Goal: Task Accomplishment & Management: Complete application form

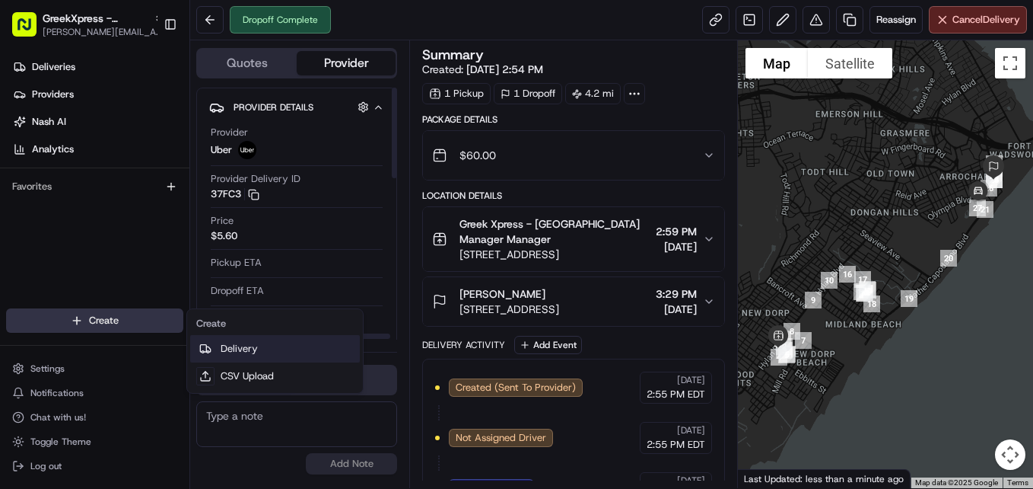
click at [287, 353] on link "Delivery" at bounding box center [275, 348] width 170 height 27
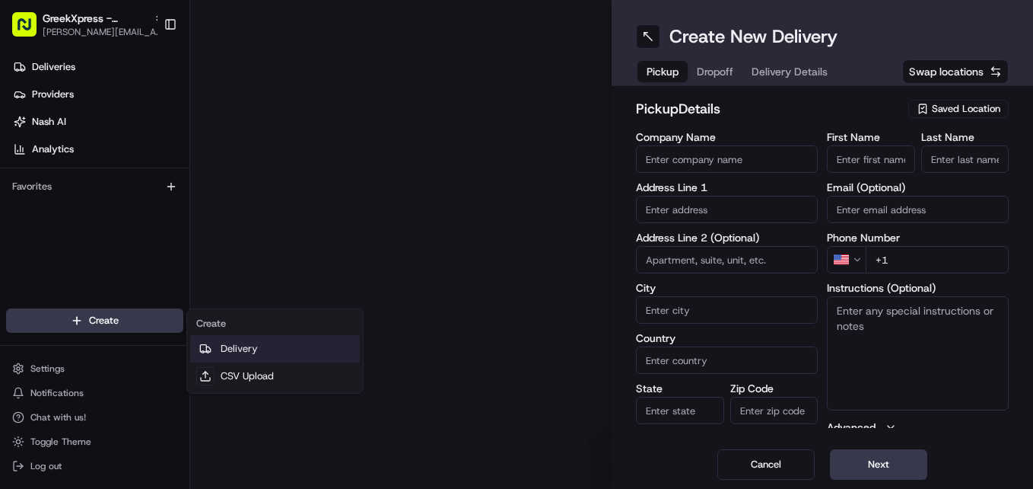
click at [294, 351] on link "Delivery" at bounding box center [275, 348] width 170 height 27
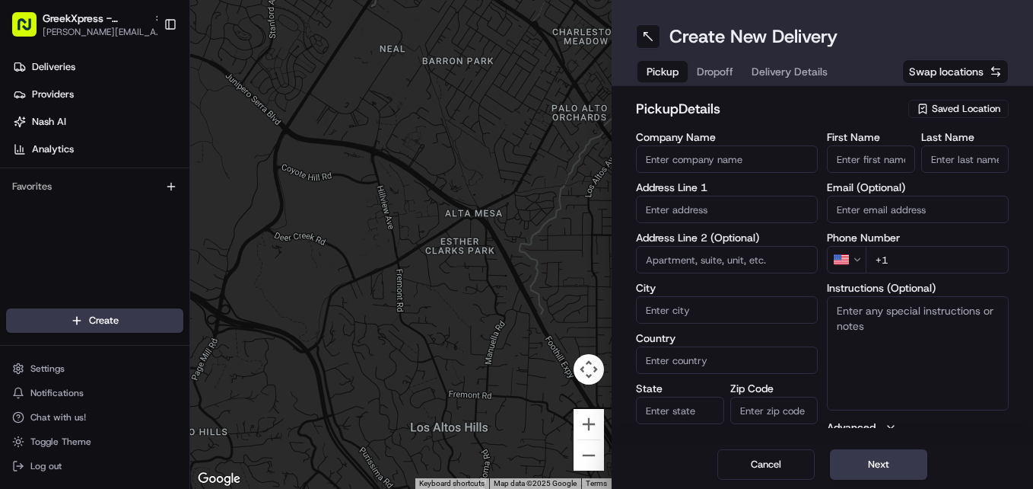
click at [951, 110] on span "Saved Location" at bounding box center [966, 109] width 68 height 14
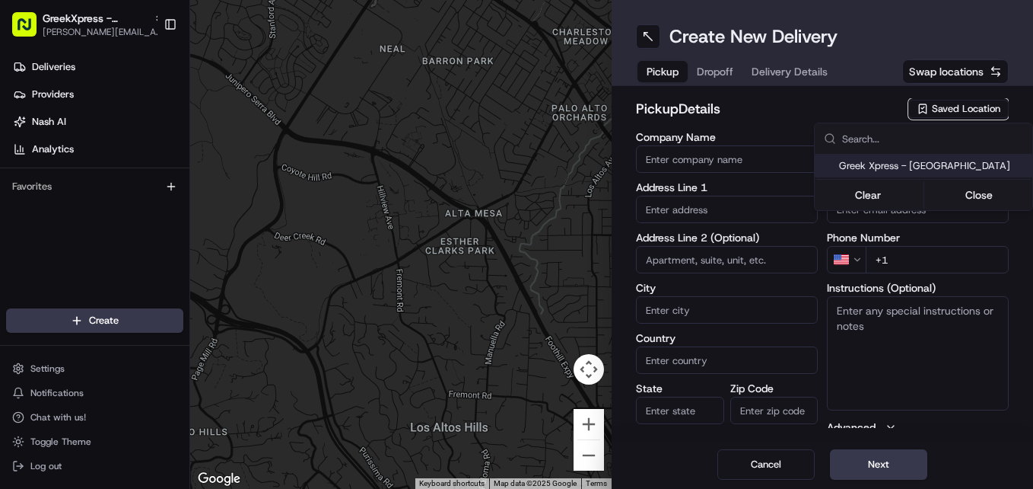
click at [750, 102] on html "GreekXpress - [GEOGRAPHIC_DATA] [EMAIL_ADDRESS][DOMAIN_NAME] Toggle Sidebar Del…" at bounding box center [516, 244] width 1033 height 489
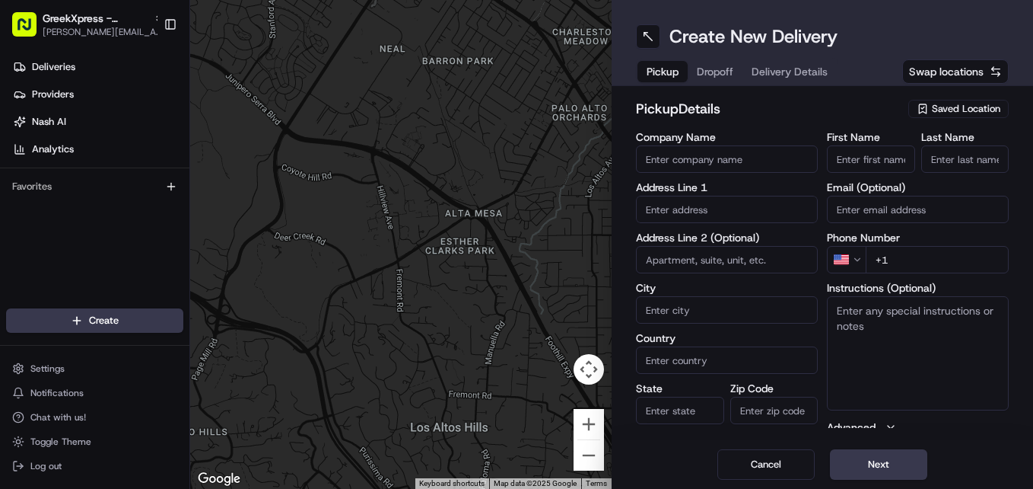
click at [970, 113] on span "Saved Location" at bounding box center [966, 109] width 68 height 14
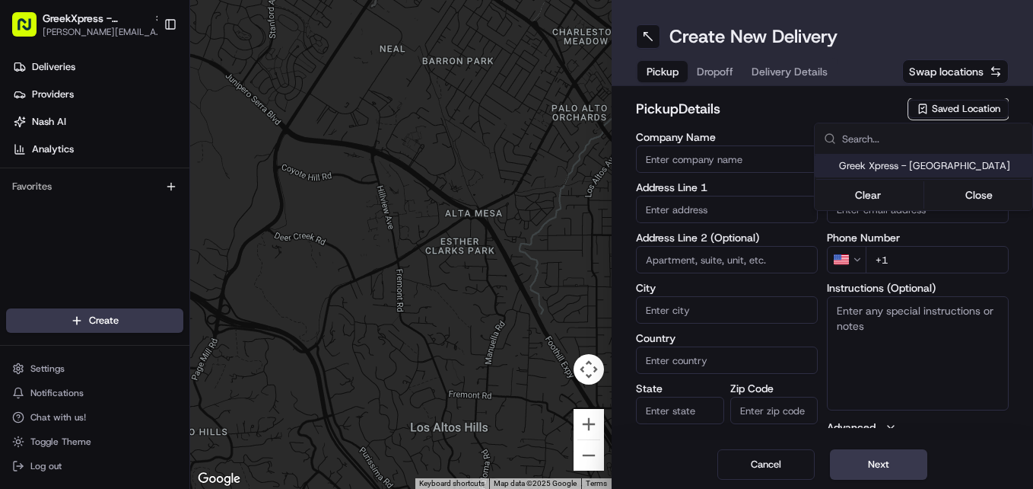
click at [903, 170] on span "Greek Xpress - [GEOGRAPHIC_DATA]" at bounding box center [932, 166] width 187 height 14
type input "Greek Xpress - [GEOGRAPHIC_DATA]"
type input "[STREET_ADDRESS]"
type input "#120"
type input "[GEOGRAPHIC_DATA]"
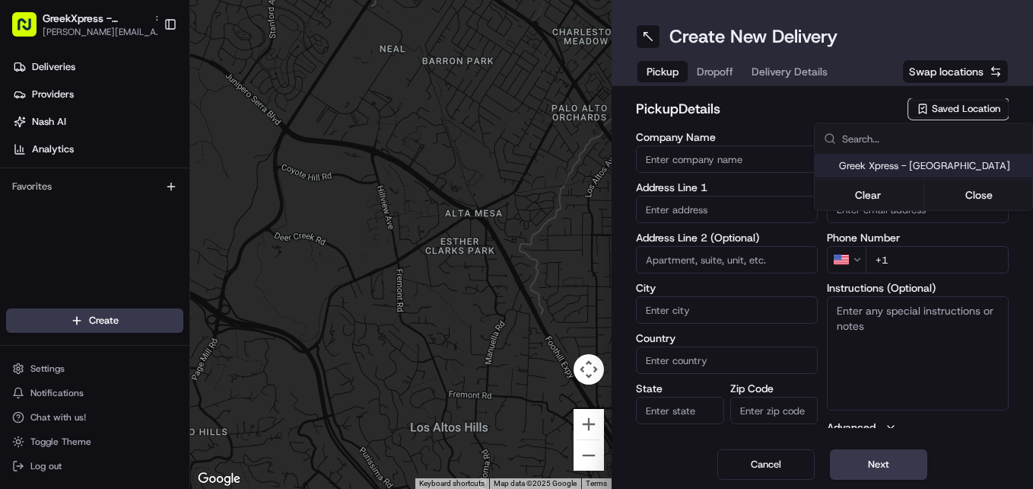
type input "US"
type input "NY"
type input "10306"
type input "Manager"
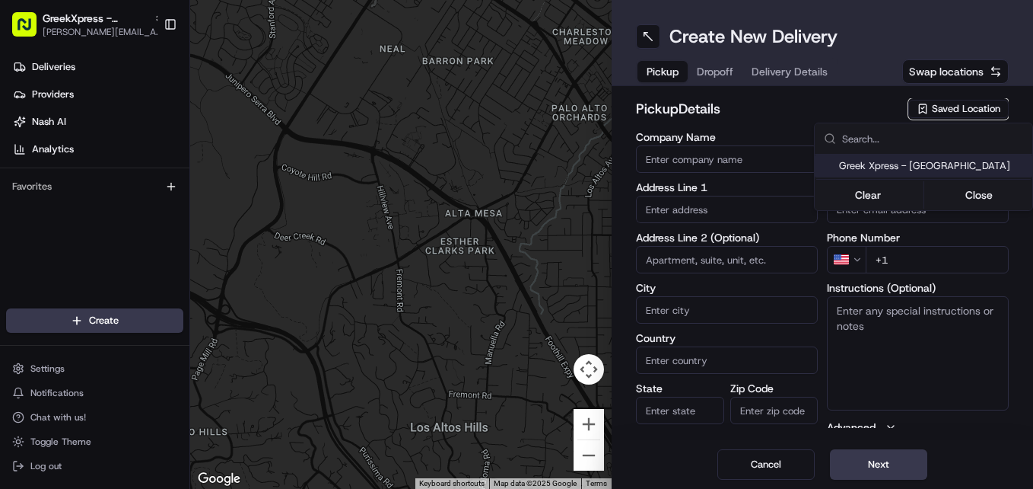
type input "[PHONE_NUMBER]"
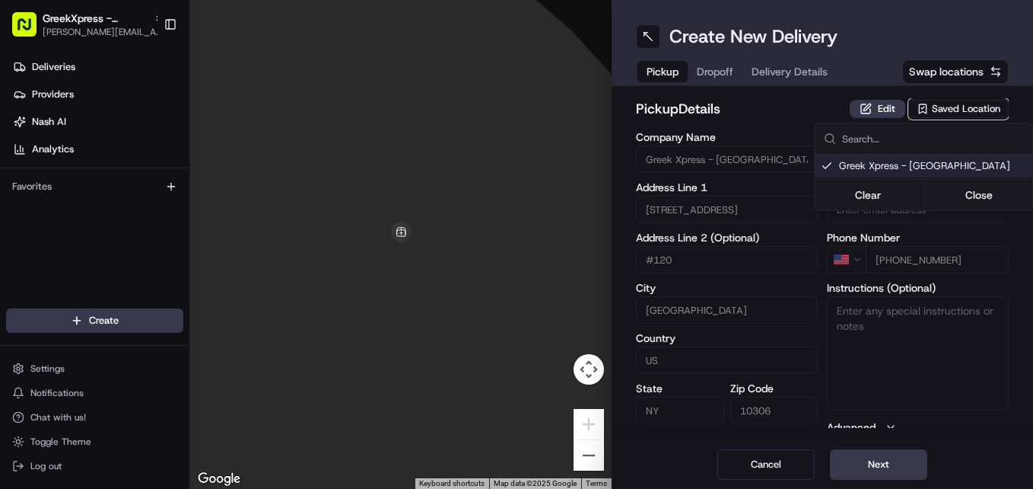
click at [858, 482] on html "GreekXpress - [GEOGRAPHIC_DATA] [EMAIL_ADDRESS][DOMAIN_NAME] Toggle Sidebar Del…" at bounding box center [516, 244] width 1033 height 489
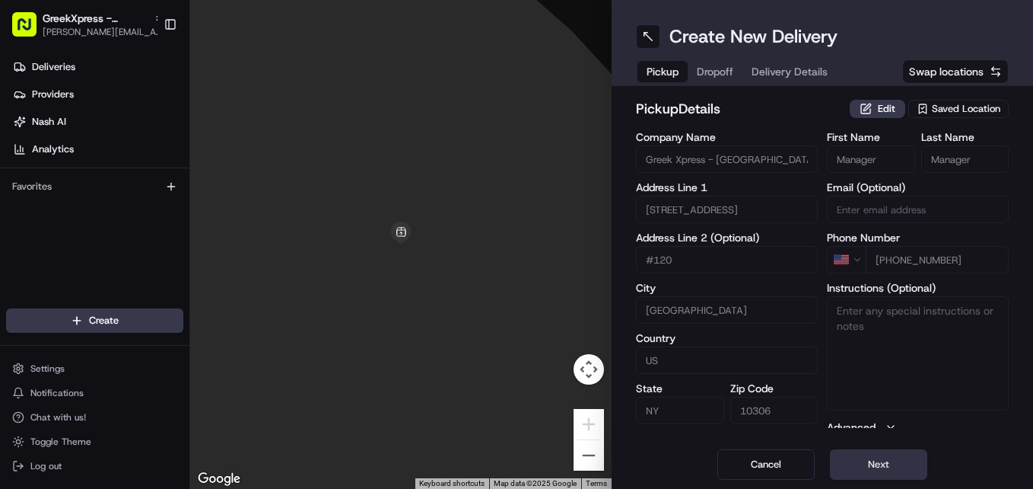
click at [897, 452] on button "Next" at bounding box center [878, 464] width 97 height 30
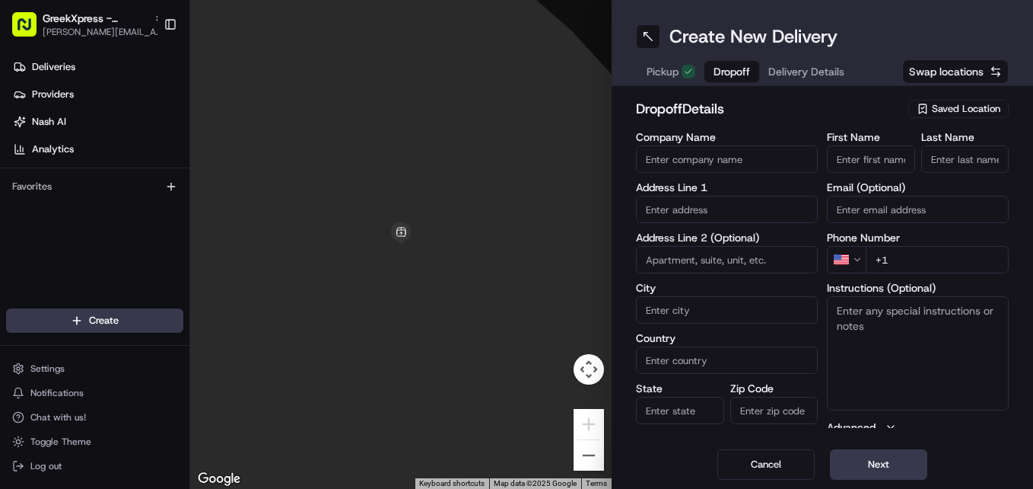
click at [882, 159] on input "First Name" at bounding box center [871, 158] width 88 height 27
type input "[PERSON_NAME]"
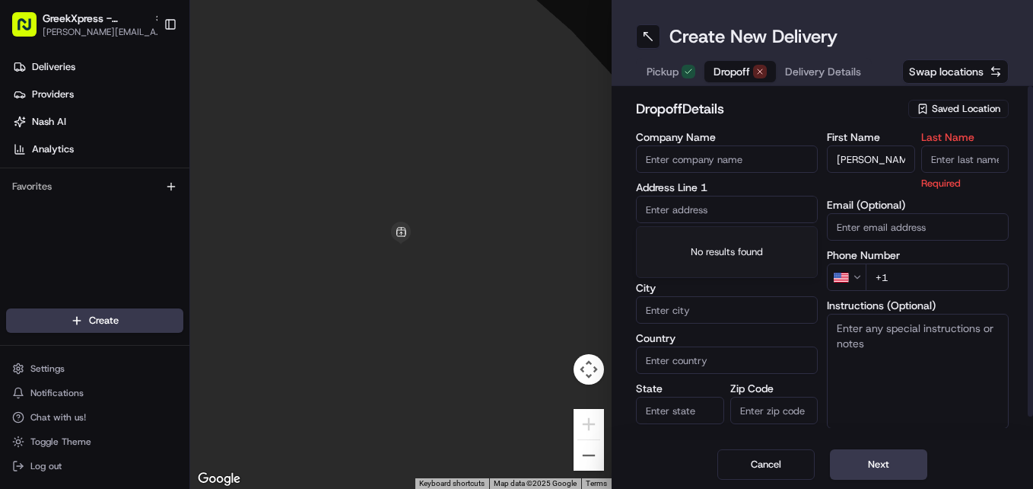
click at [697, 205] on input "text" at bounding box center [727, 209] width 182 height 27
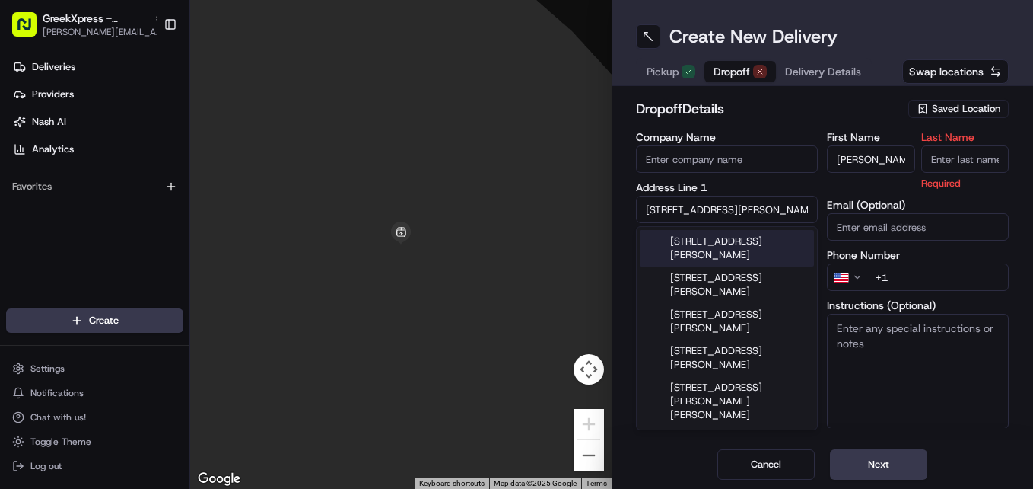
click at [689, 247] on div "[STREET_ADDRESS][PERSON_NAME]" at bounding box center [727, 248] width 174 height 37
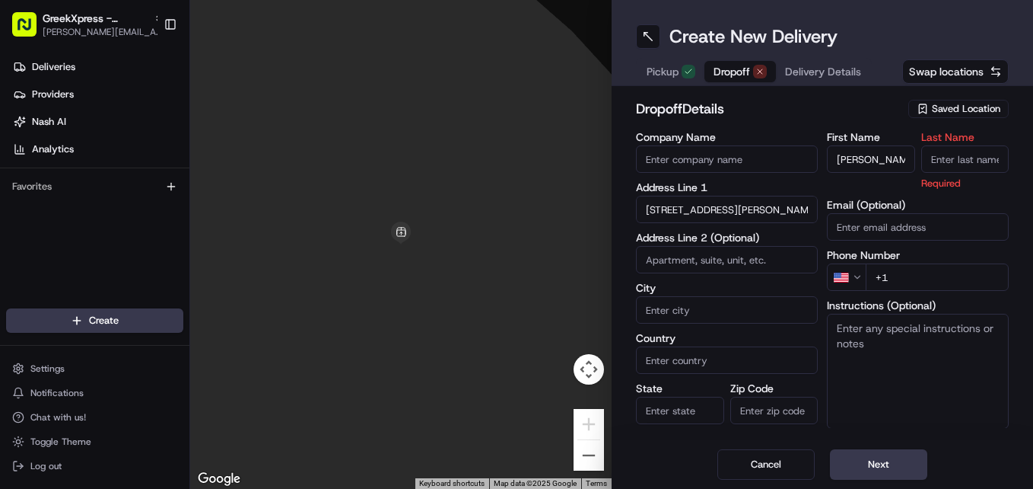
type input "[STREET_ADDRESS][PERSON_NAME]"
type input "[GEOGRAPHIC_DATA]"
type input "NY"
type input "10306"
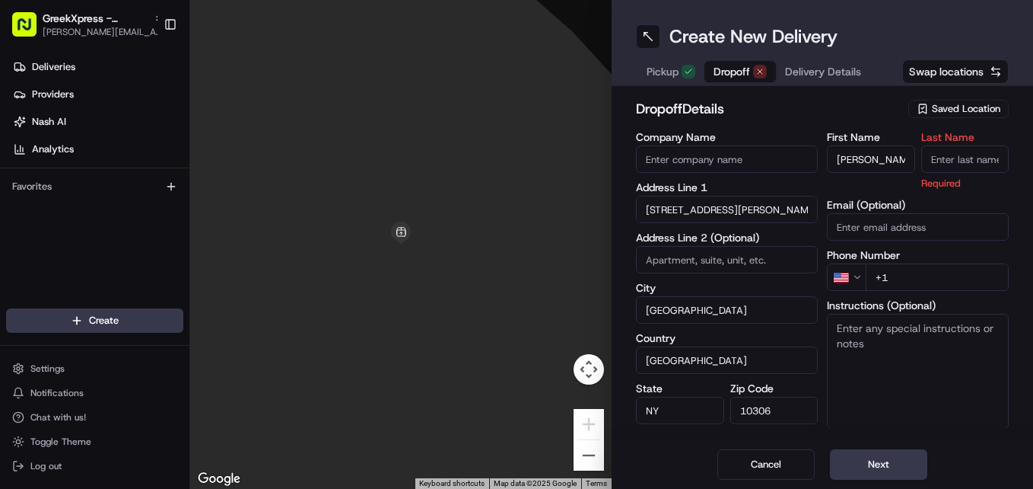
type input "[STREET_ADDRESS][PERSON_NAME]"
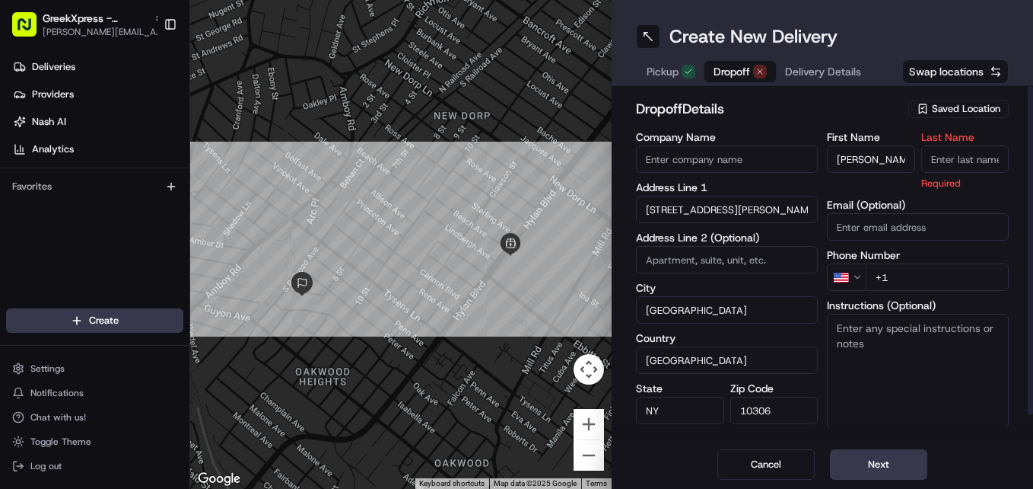
click at [905, 280] on input "+1" at bounding box center [937, 276] width 143 height 27
type input "[PHONE_NUMBER]"
click at [946, 161] on input "Last Name" at bounding box center [966, 158] width 88 height 27
type input "P"
click at [822, 435] on div "dropoff Details Saved Location Company Name Address Line 1 24 [PERSON_NAME] Pla…" at bounding box center [823, 263] width 422 height 354
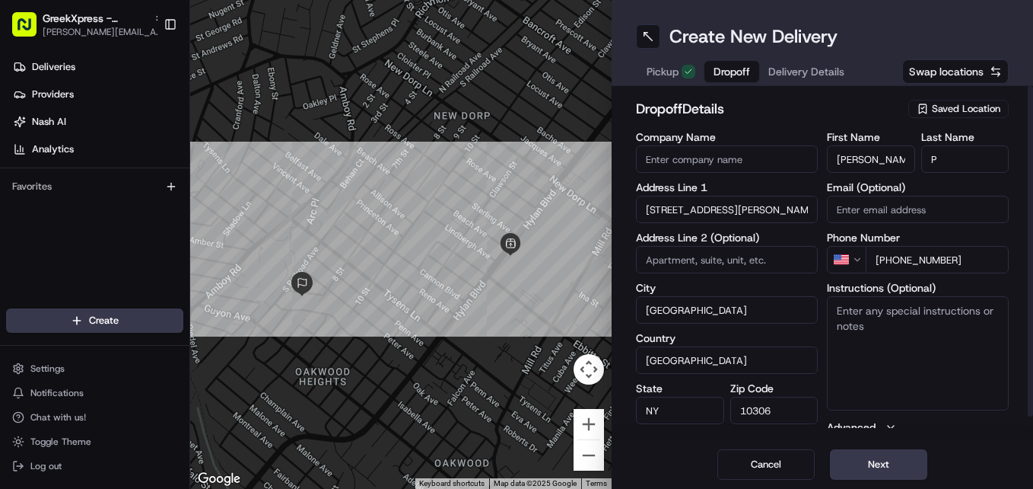
click at [845, 340] on textarea "Instructions (Optional)" at bounding box center [918, 353] width 182 height 114
type textarea "HAND DIRECTLY TO CUSTOMER"
click at [887, 463] on button "Next" at bounding box center [878, 464] width 97 height 30
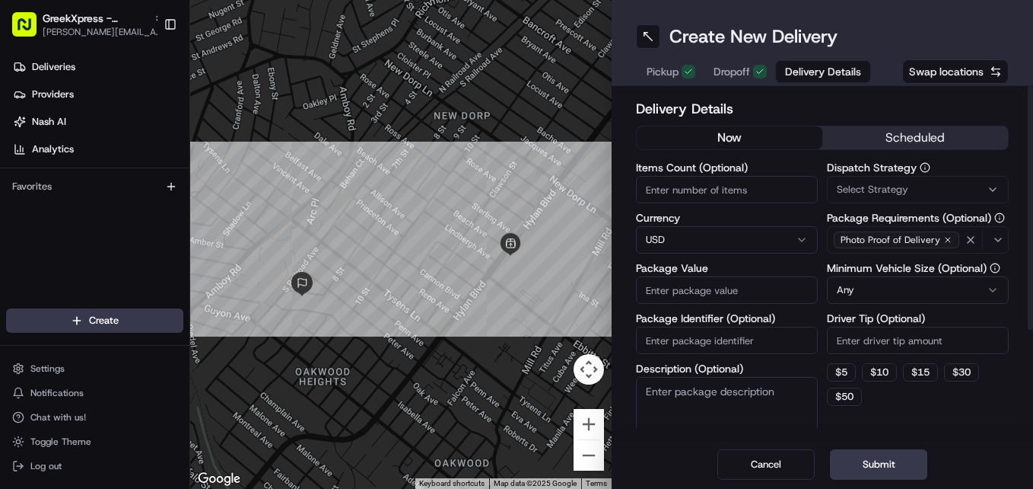
click at [741, 291] on input "Package Value" at bounding box center [727, 289] width 182 height 27
type input "49.95"
click at [849, 345] on input "Driver Tip (Optional)" at bounding box center [918, 339] width 182 height 27
click at [849, 345] on input "4" at bounding box center [918, 339] width 182 height 27
type input "4.00"
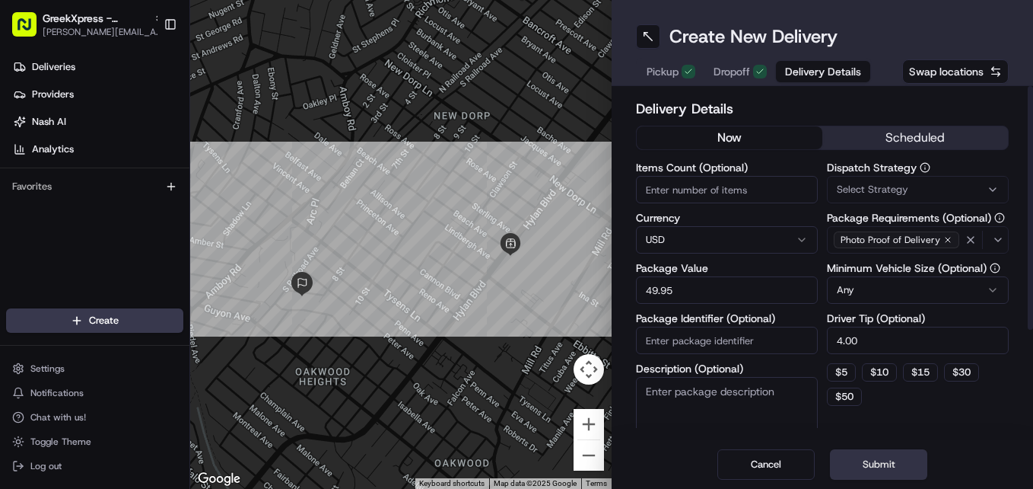
click at [852, 467] on button "Submit" at bounding box center [878, 464] width 97 height 30
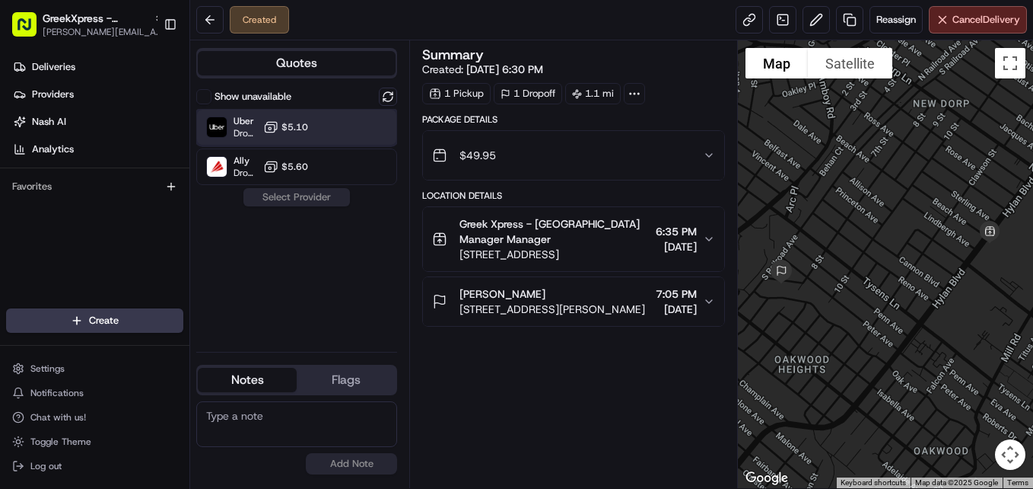
click at [233, 132] on div "Uber Dropoff ETA 19 minutes" at bounding box center [231, 127] width 51 height 24
click at [280, 196] on button "Assign Provider" at bounding box center [297, 197] width 108 height 18
